Goal: Task Accomplishment & Management: Complete application form

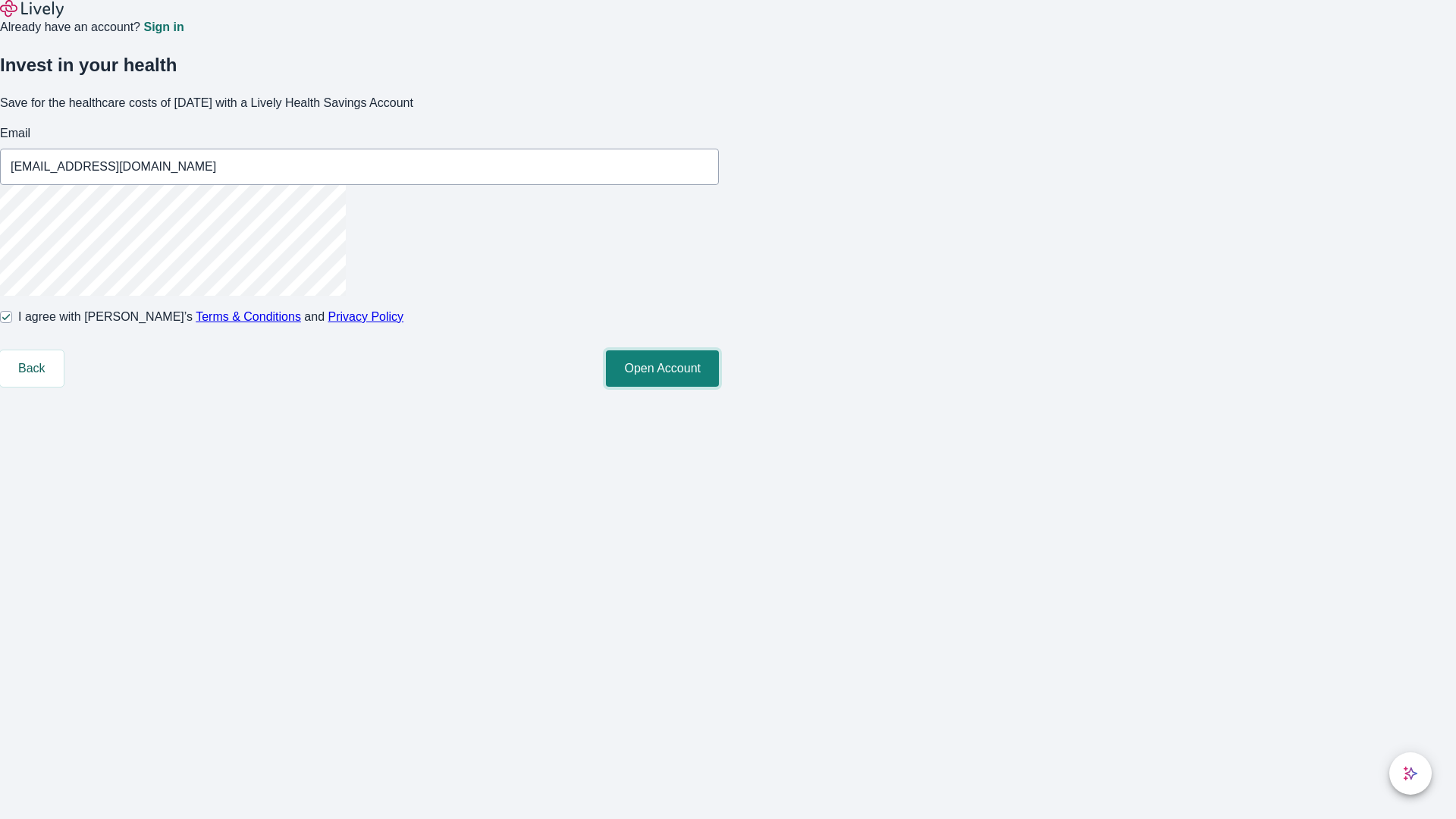
click at [719, 387] on button "Open Account" at bounding box center [663, 368] width 113 height 36
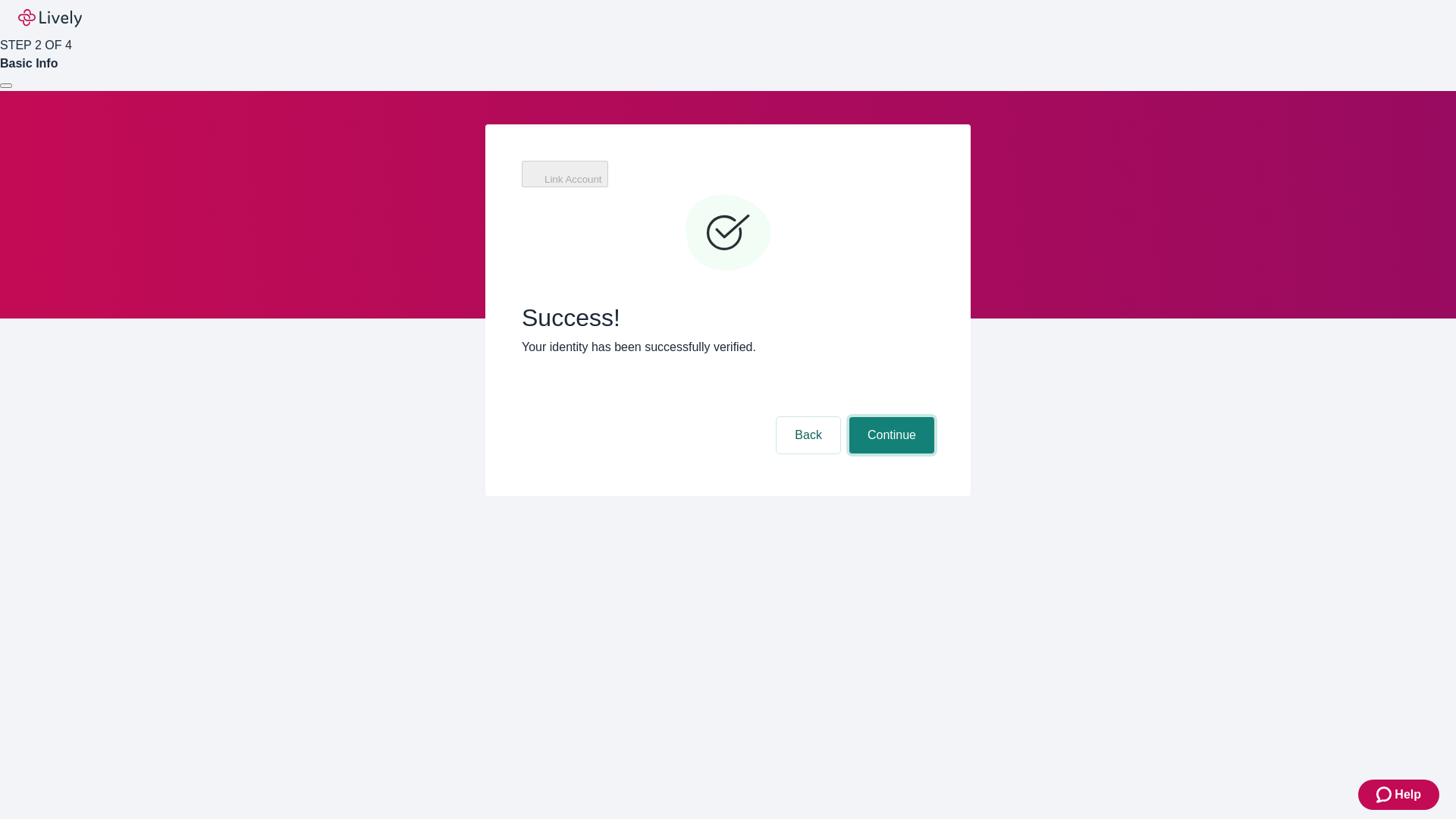
click at [890, 417] on button "Continue" at bounding box center [892, 435] width 85 height 36
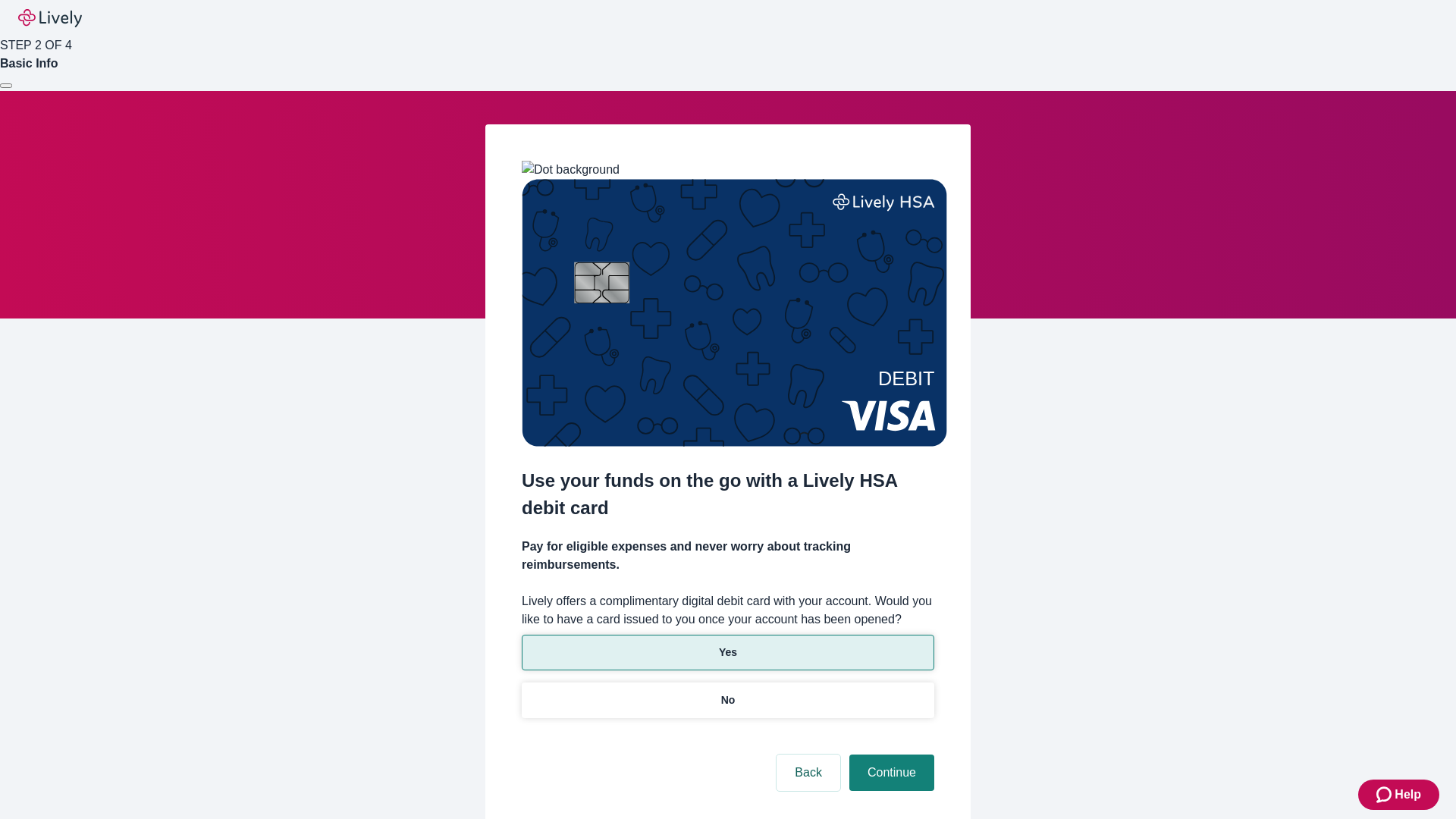
click at [728, 645] on p "Yes" at bounding box center [728, 653] width 19 height 16
click at [890, 755] on button "Continue" at bounding box center [892, 773] width 85 height 36
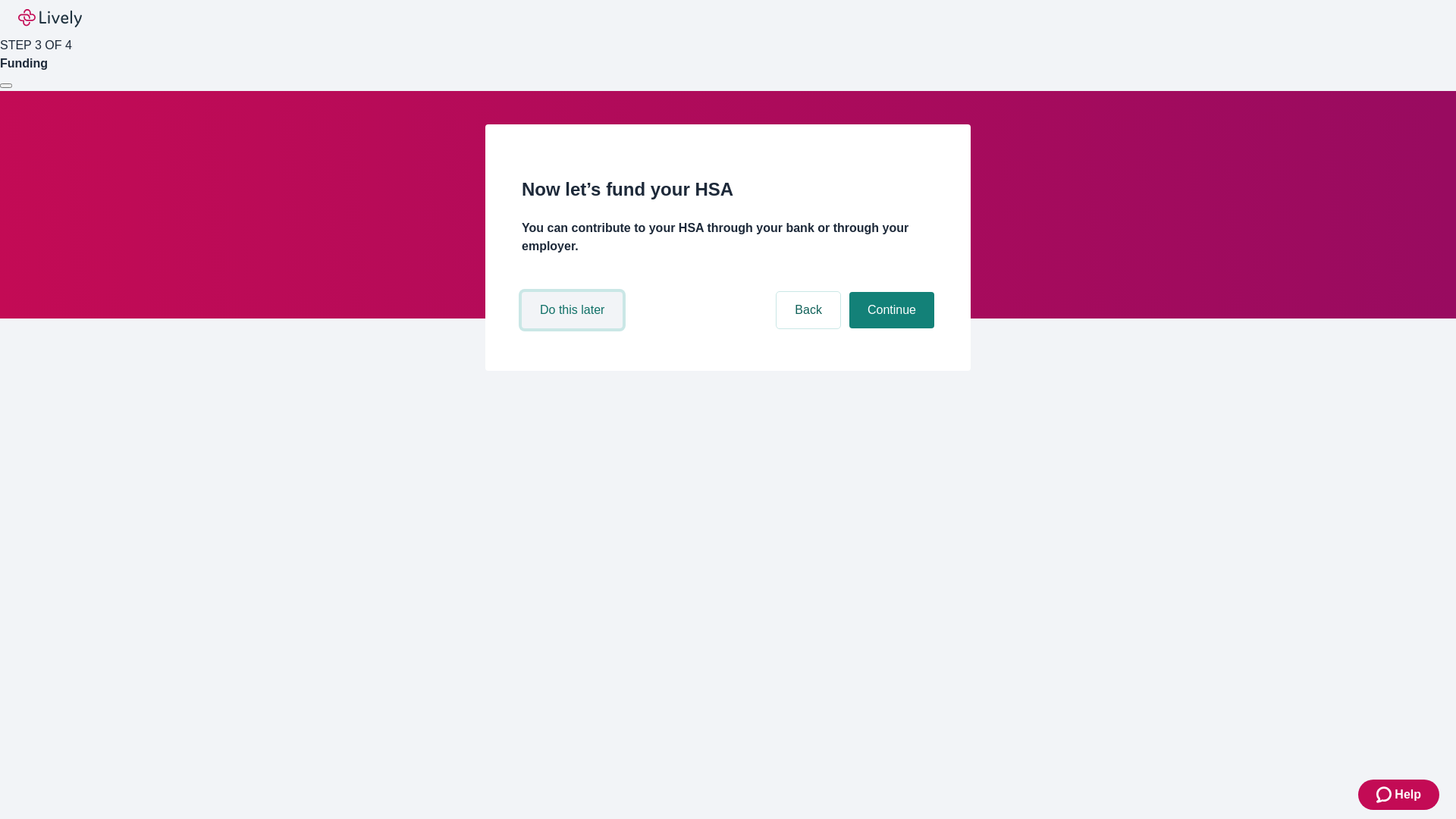
click at [574, 329] on button "Do this later" at bounding box center [572, 310] width 101 height 36
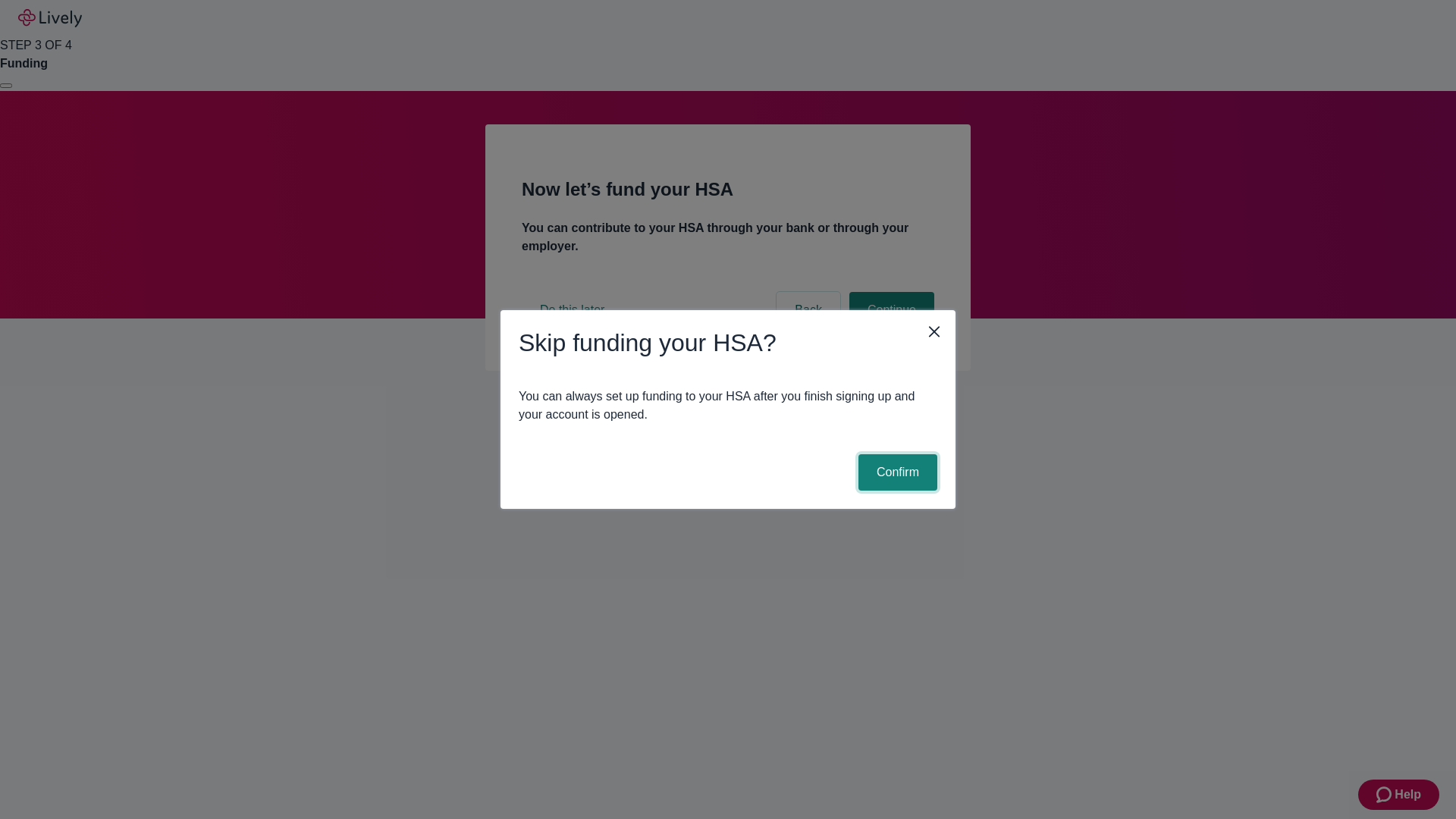
click at [896, 472] on button "Confirm" at bounding box center [898, 472] width 79 height 36
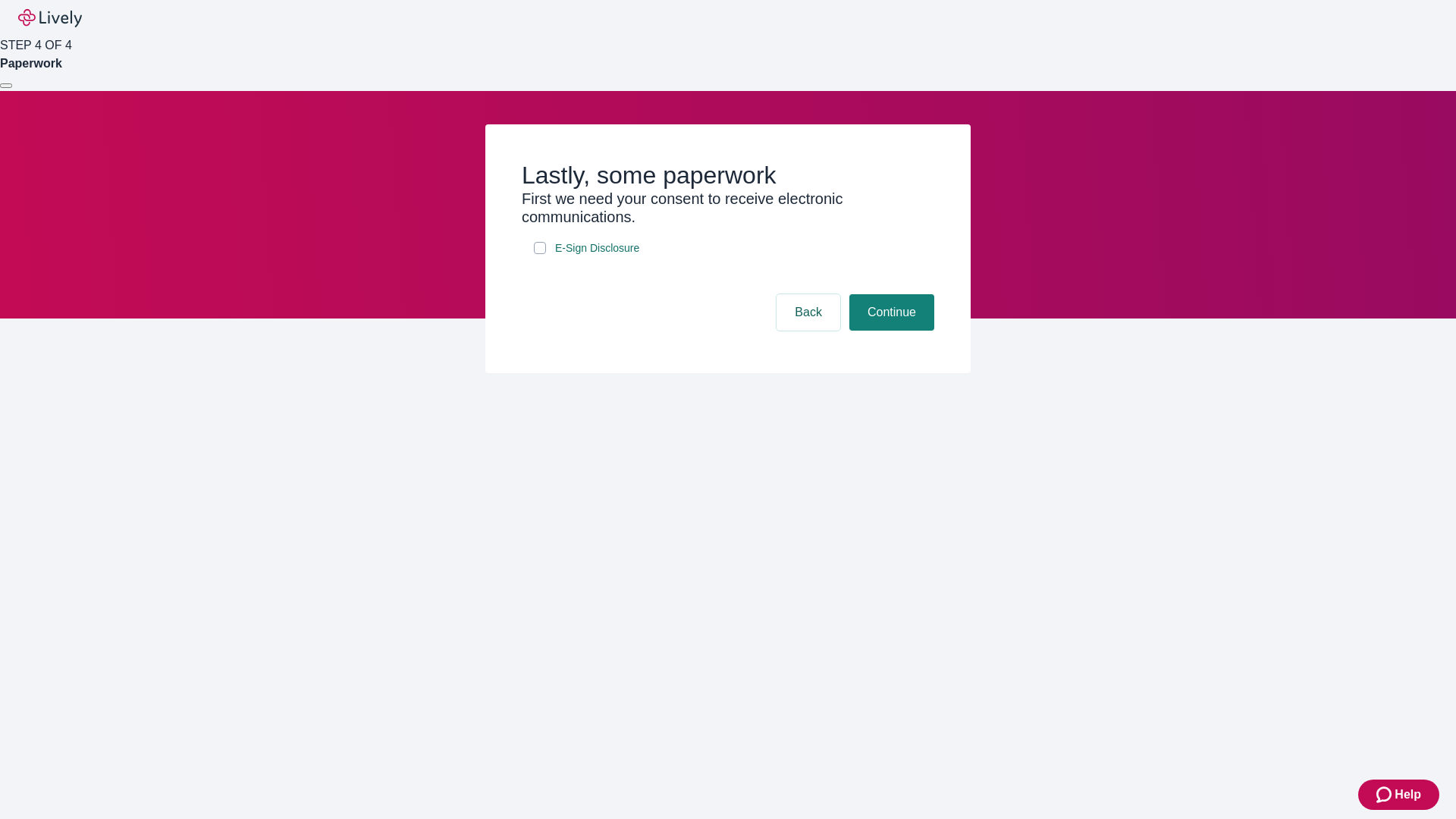
click at [540, 254] on input "E-Sign Disclosure" at bounding box center [541, 248] width 12 height 12
checkbox input "true"
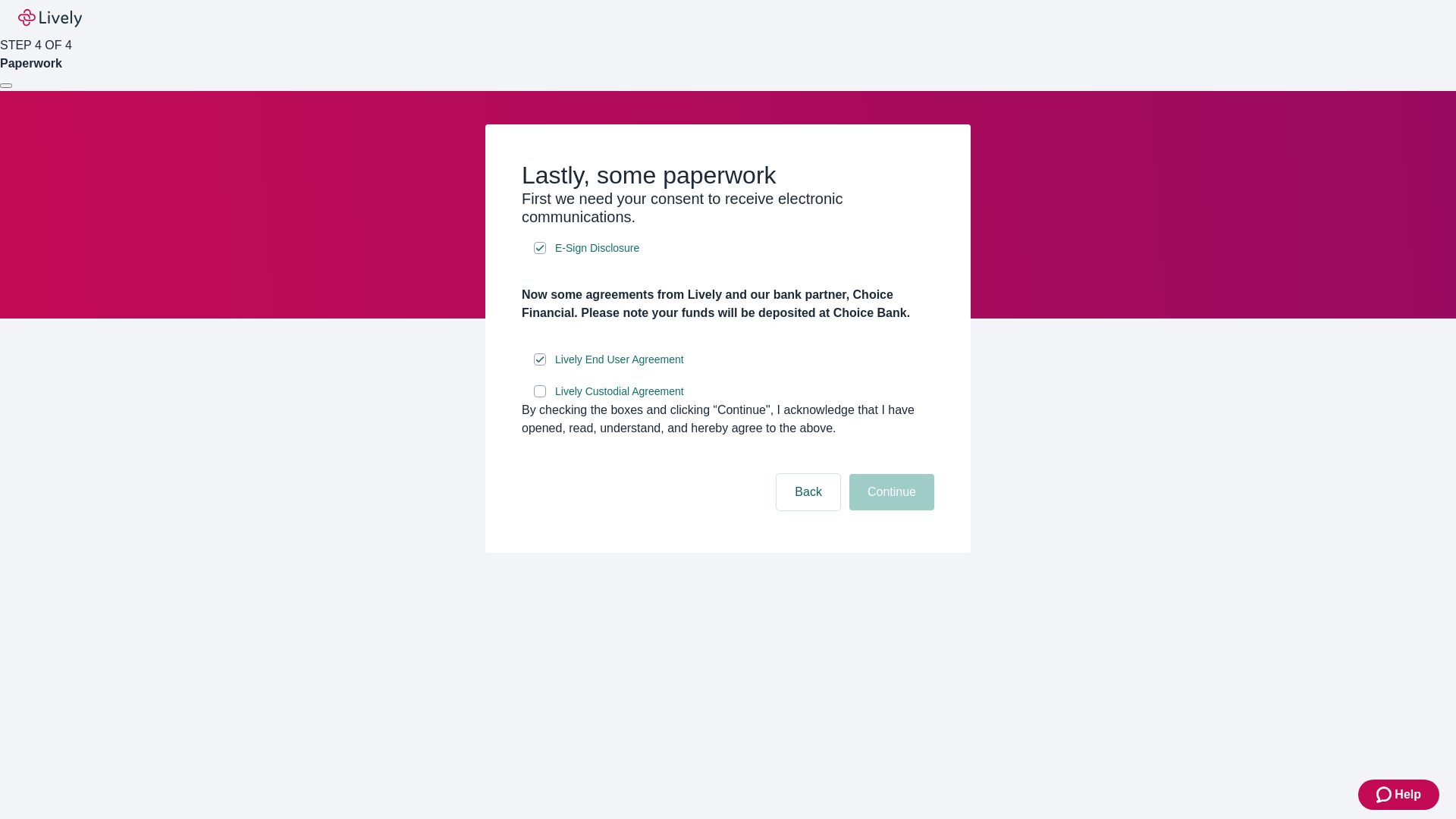
click at [540, 398] on input "Lively Custodial Agreement" at bounding box center [541, 392] width 12 height 12
checkbox input "true"
click at [890, 511] on button "Continue" at bounding box center [892, 492] width 85 height 36
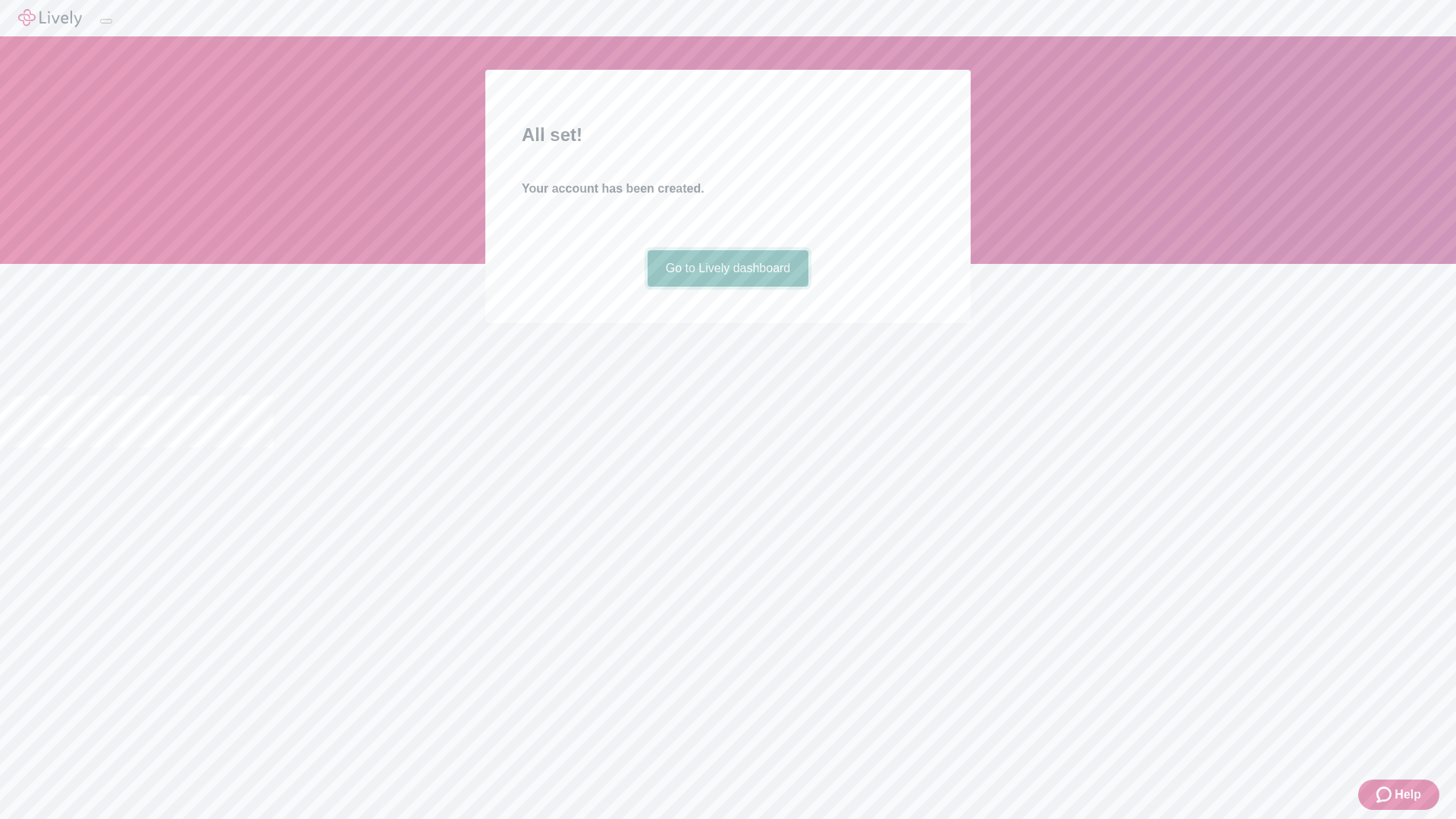
click at [728, 287] on link "Go to Lively dashboard" at bounding box center [728, 268] width 161 height 36
